Goal: Information Seeking & Learning: Learn about a topic

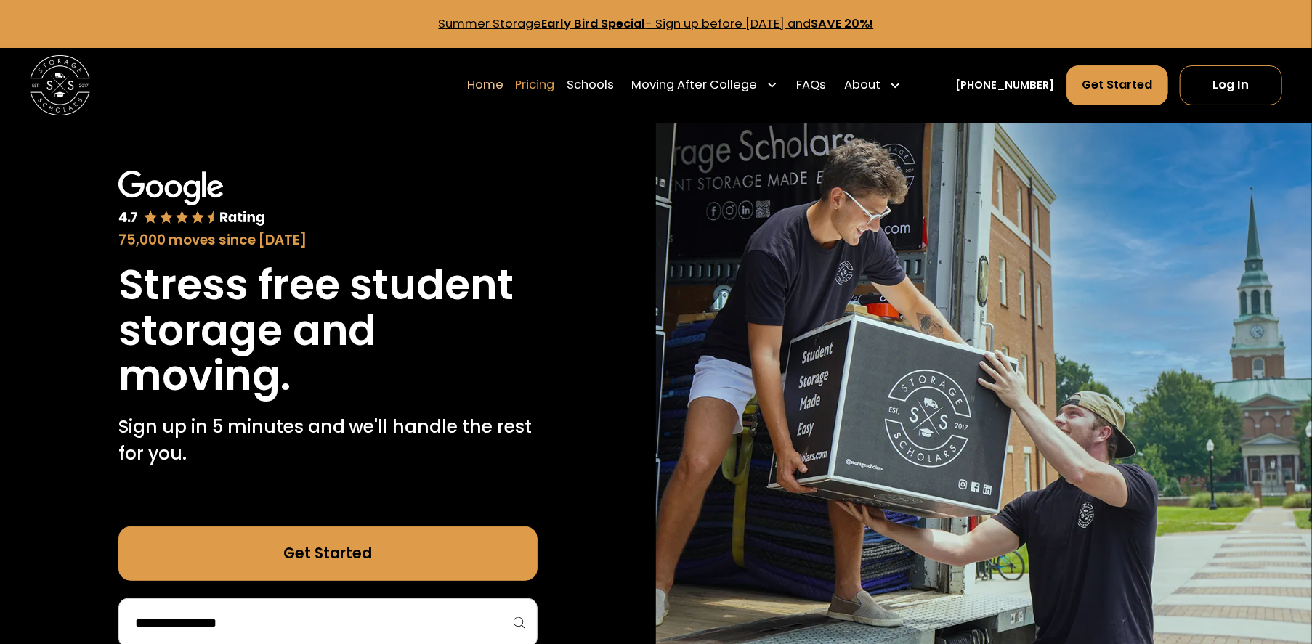
click at [554, 86] on link "Pricing" at bounding box center [534, 86] width 39 height 42
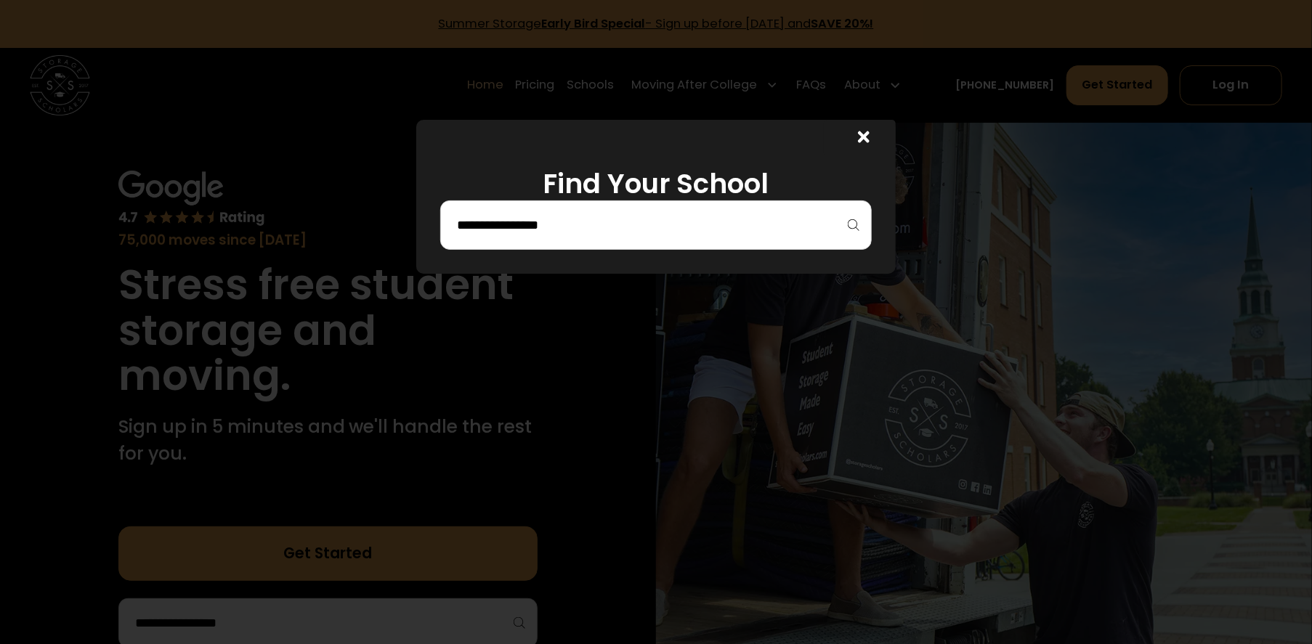
click at [855, 235] on input "search" at bounding box center [655, 225] width 401 height 25
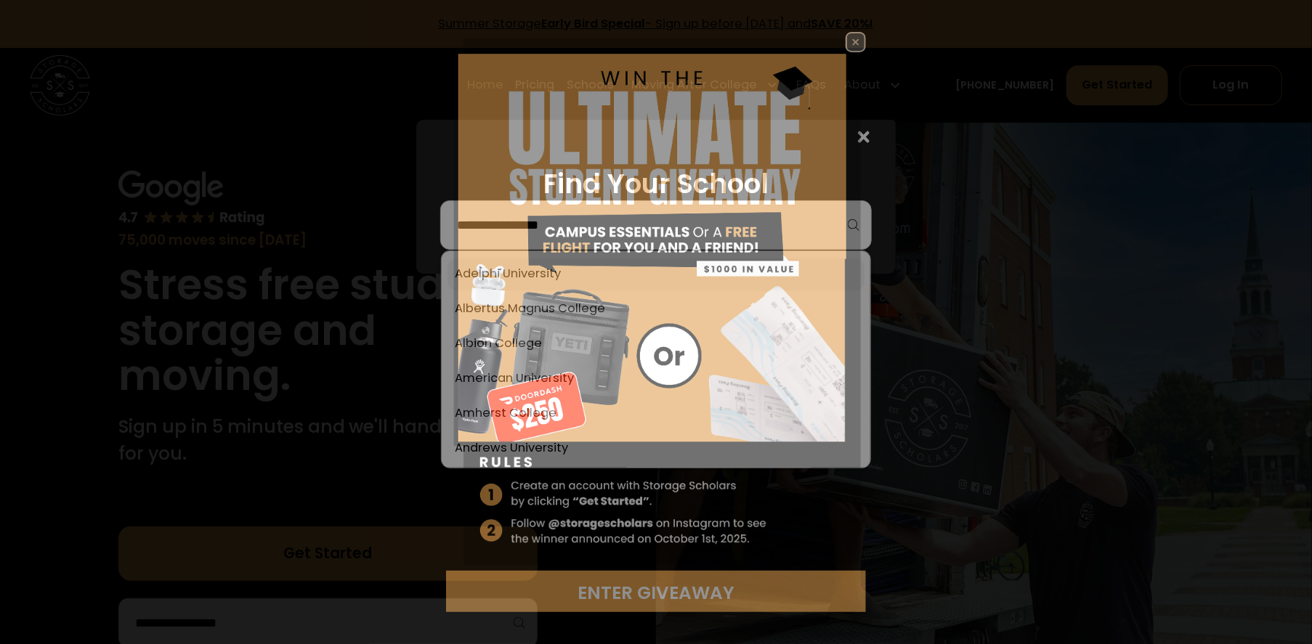
click at [687, 268] on img at bounding box center [656, 301] width 420 height 538
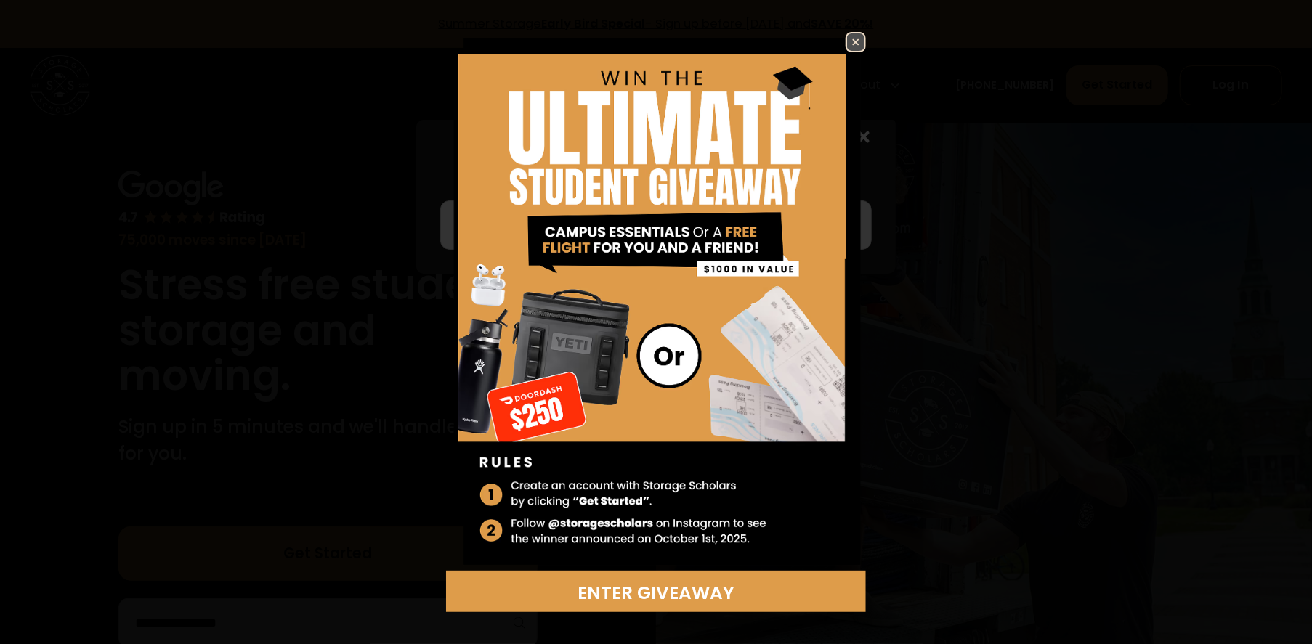
click at [847, 44] on img at bounding box center [855, 41] width 17 height 17
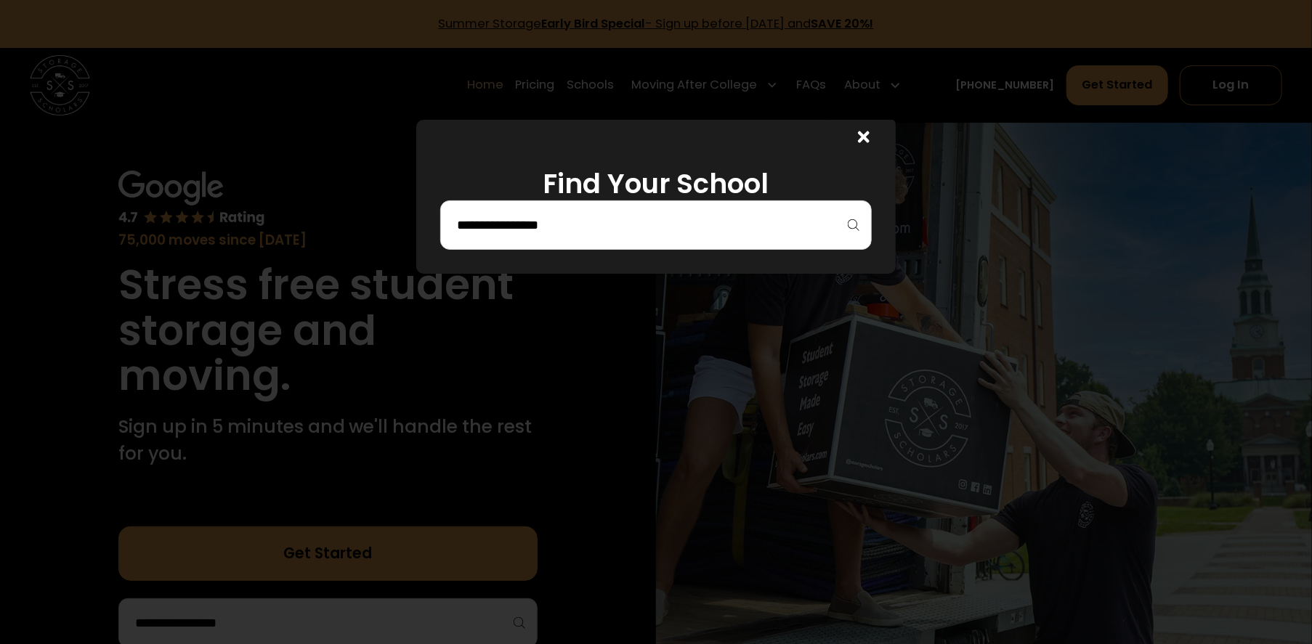
click at [863, 132] on icon at bounding box center [864, 137] width 12 height 17
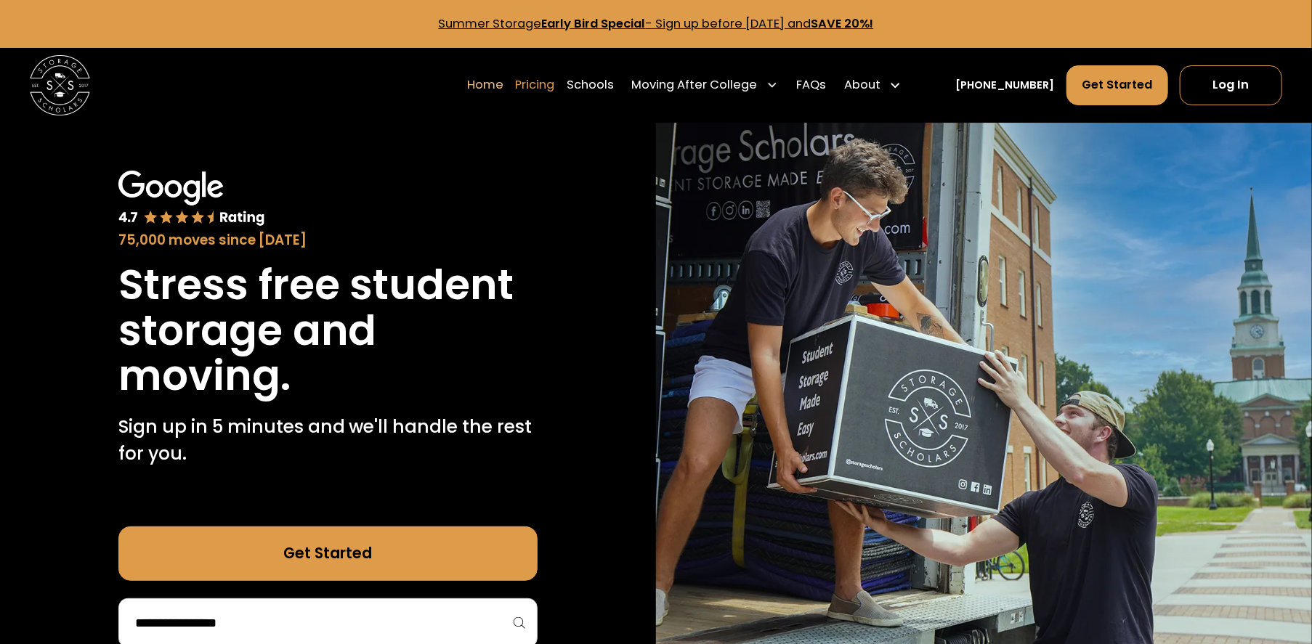
click at [554, 89] on link "Pricing" at bounding box center [534, 86] width 39 height 42
click at [554, 84] on link "Pricing" at bounding box center [534, 86] width 39 height 42
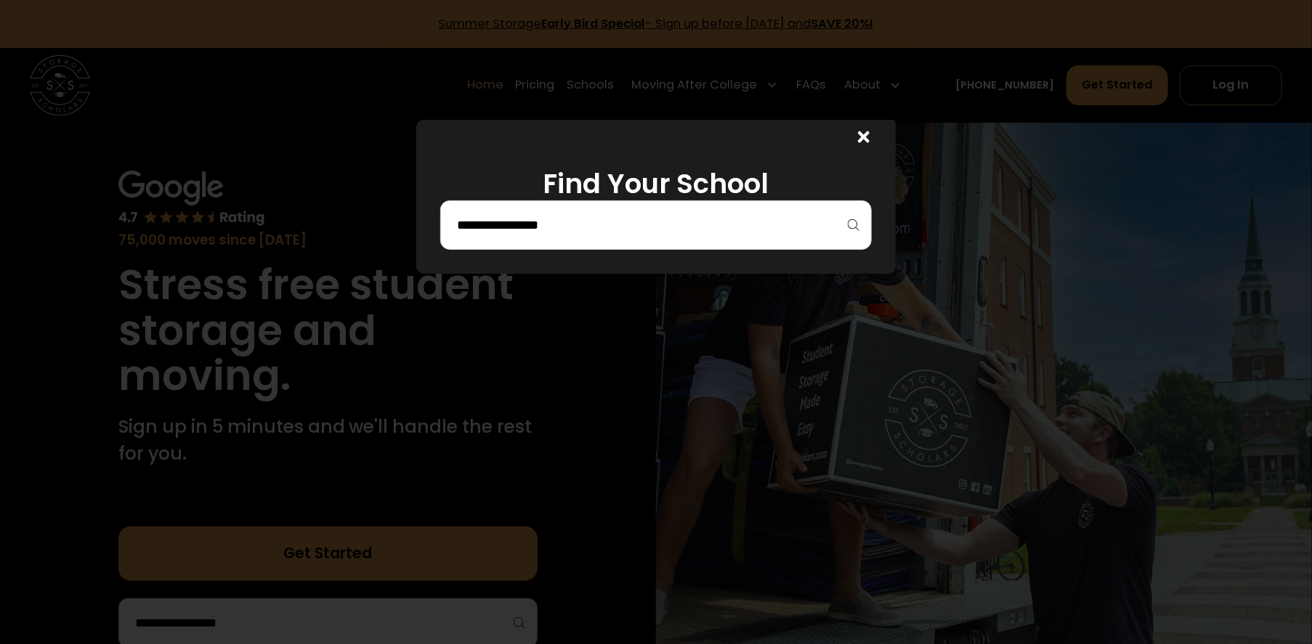
click at [864, 137] on icon at bounding box center [864, 137] width 12 height 17
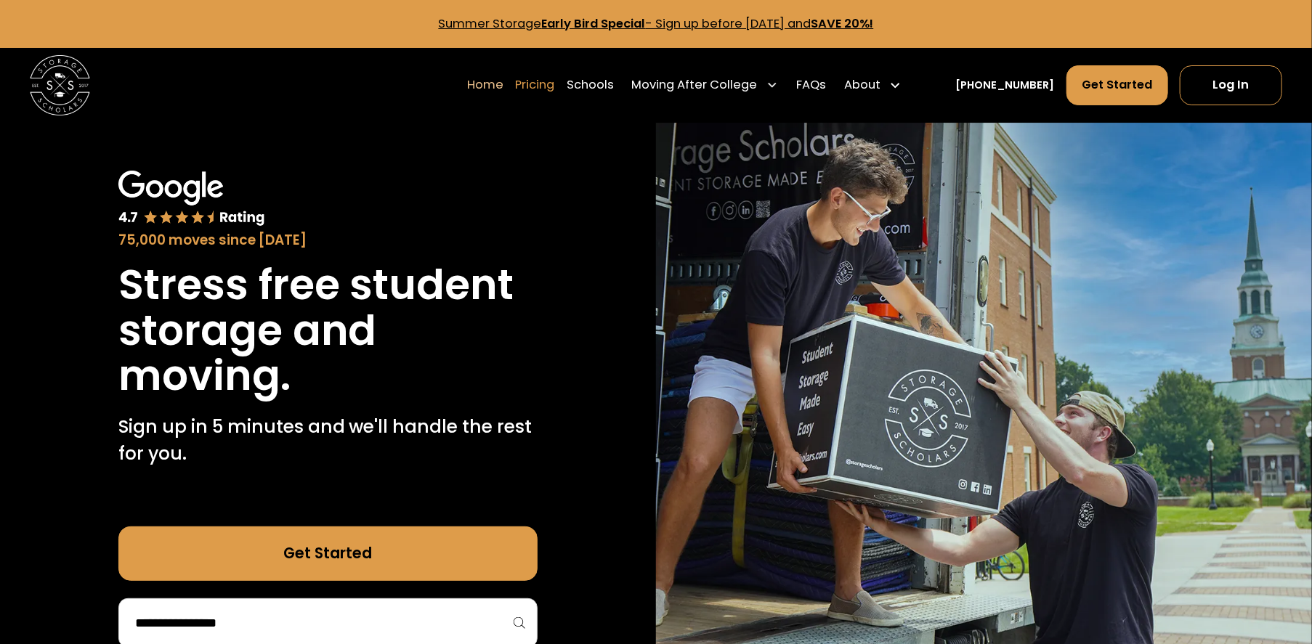
click at [554, 86] on link "Pricing" at bounding box center [534, 86] width 39 height 42
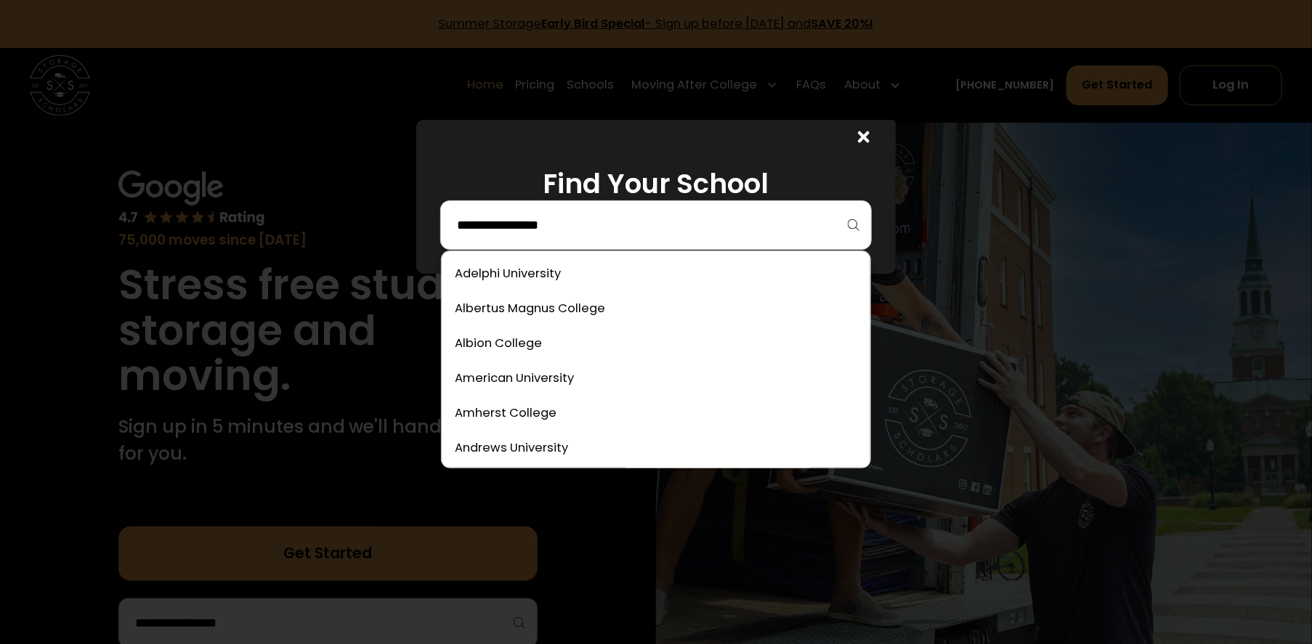
click at [609, 231] on input "search" at bounding box center [655, 225] width 401 height 25
click at [554, 304] on link at bounding box center [655, 309] width 417 height 32
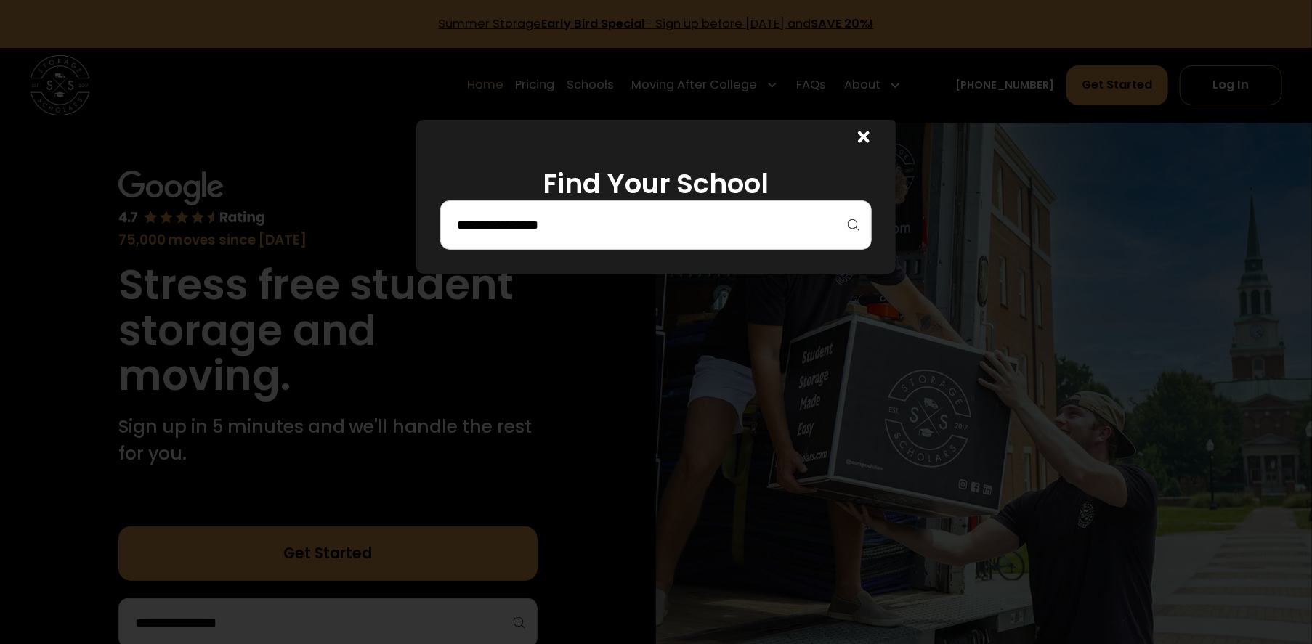
click at [857, 224] on div at bounding box center [655, 224] width 431 height 49
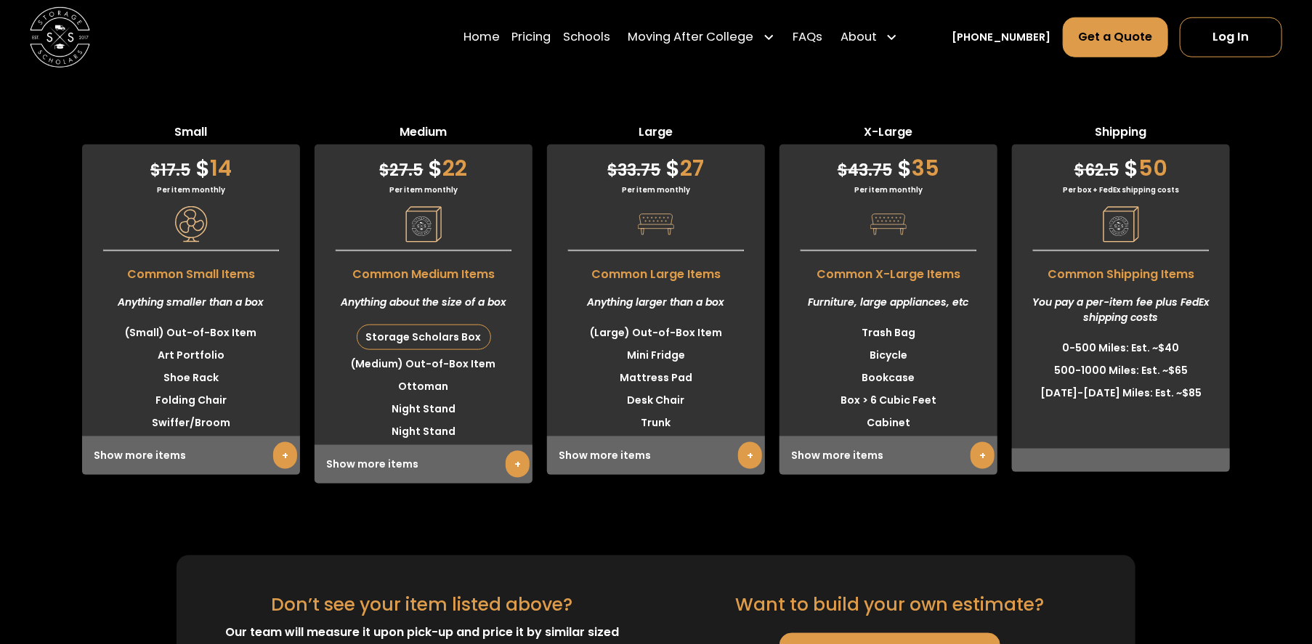
click at [303, 556] on div "Don’t see your item listed above? Our team will measure it upon pick-up and pri…" at bounding box center [657, 640] width 960 height 168
click at [70, 42] on img at bounding box center [60, 37] width 60 height 60
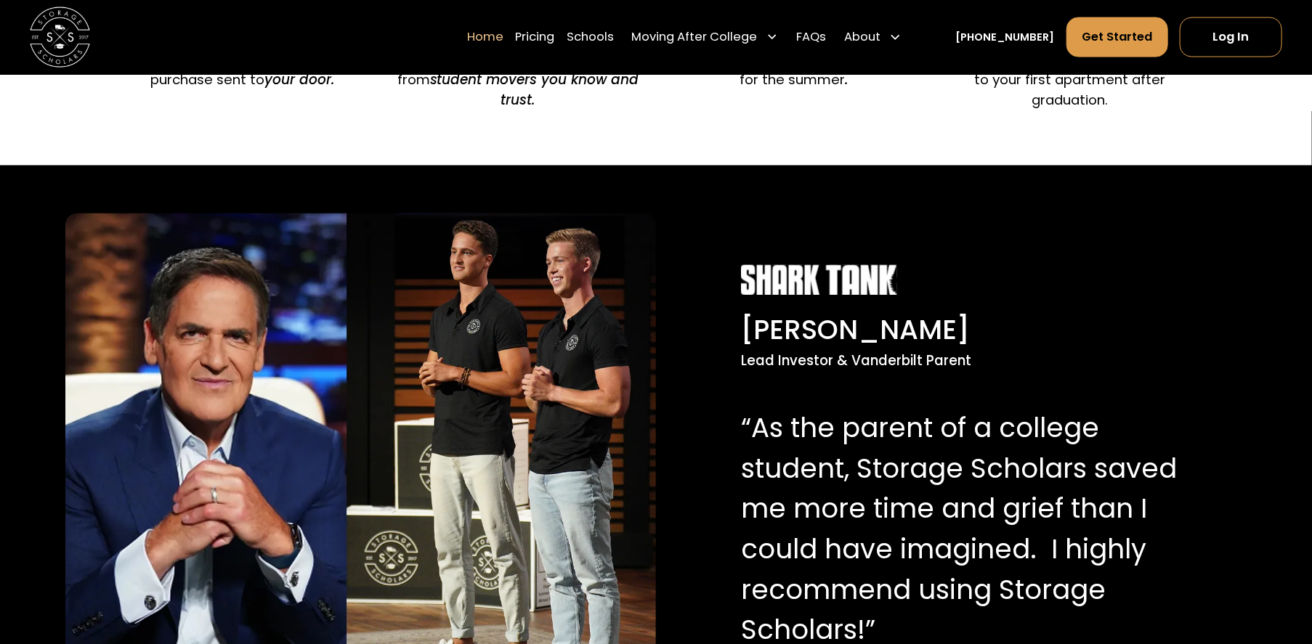
scroll to position [1525, 0]
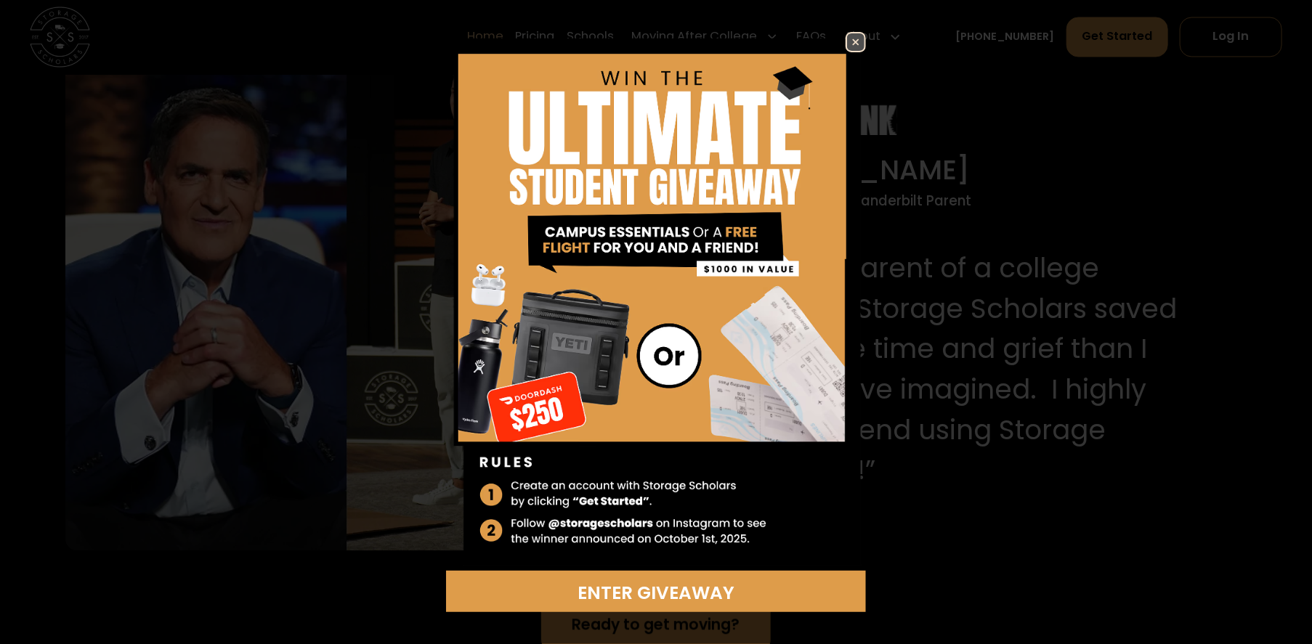
click at [847, 46] on img at bounding box center [855, 41] width 17 height 17
